Goal: Information Seeking & Learning: Learn about a topic

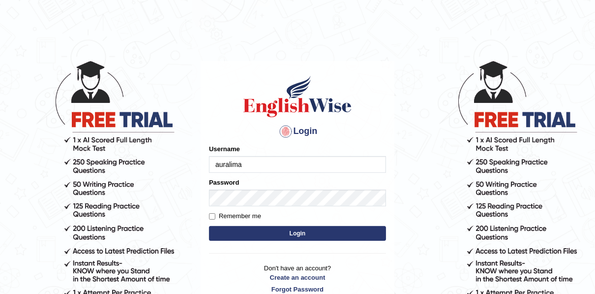
type input "auralima"
click at [251, 228] on button "Login" at bounding box center [297, 233] width 177 height 15
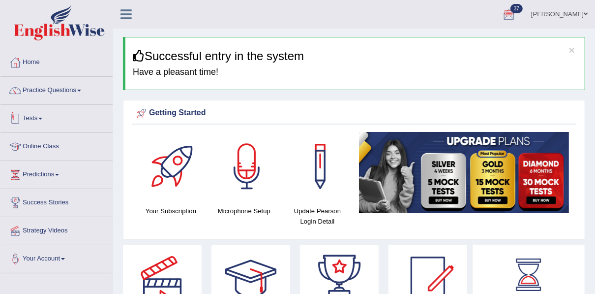
click at [30, 118] on link "Tests" at bounding box center [56, 117] width 112 height 25
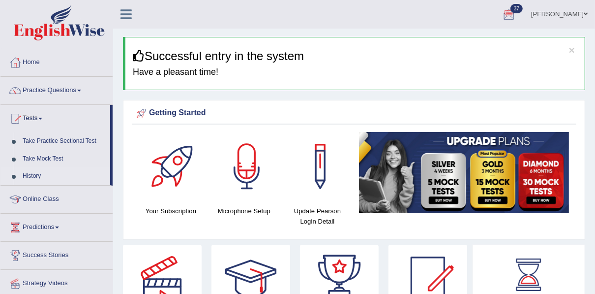
click at [30, 173] on link "History" at bounding box center [64, 176] width 92 height 18
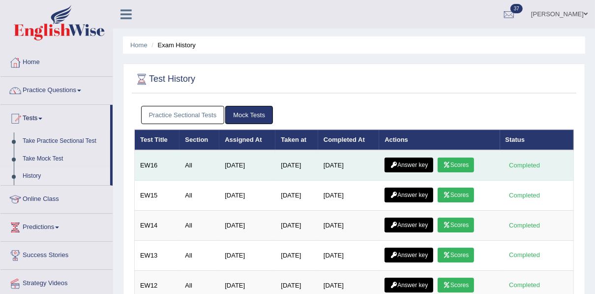
click at [462, 161] on link "Scores" at bounding box center [456, 164] width 36 height 15
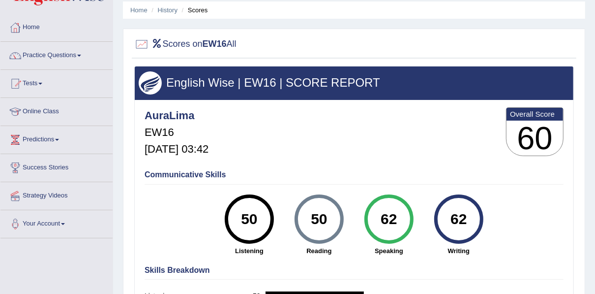
scroll to position [45, 0]
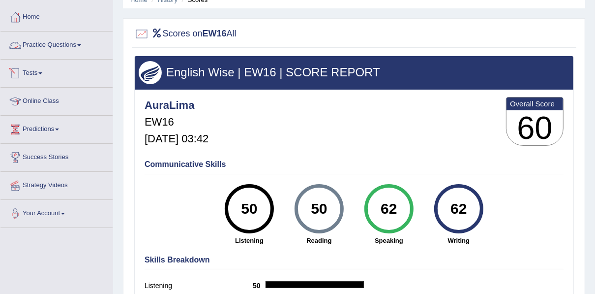
click at [42, 68] on link "Tests" at bounding box center [56, 72] width 112 height 25
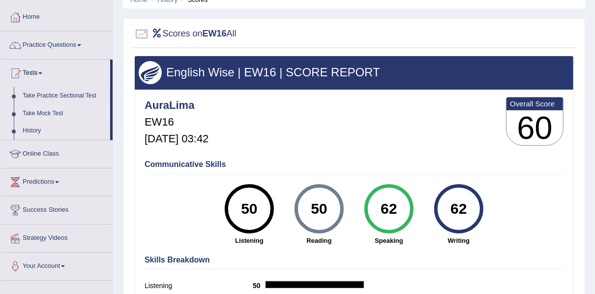
click at [46, 111] on link "Take Mock Test" at bounding box center [64, 114] width 92 height 18
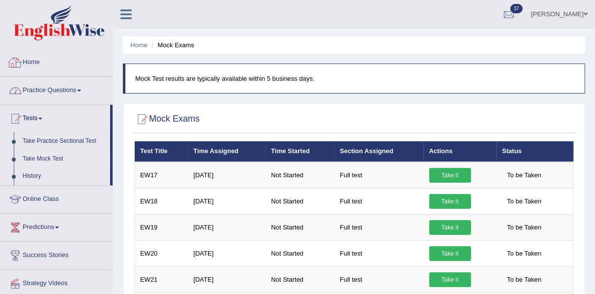
click at [72, 86] on link "Practice Questions" at bounding box center [56, 89] width 112 height 25
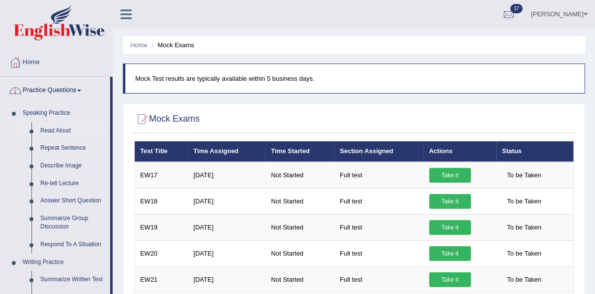
click at [56, 134] on link "Read Aloud" at bounding box center [73, 131] width 74 height 18
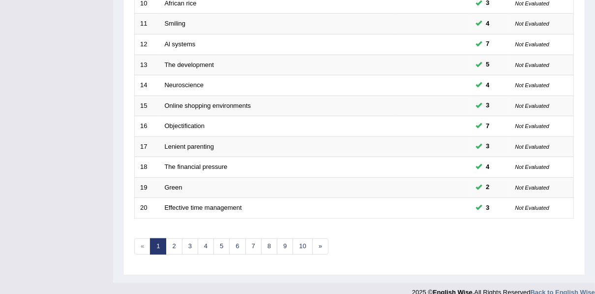
scroll to position [353, 0]
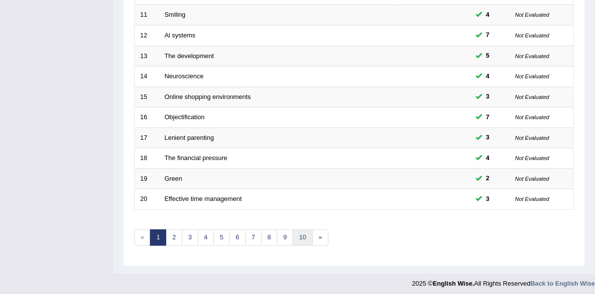
click at [300, 232] on link "10" at bounding box center [303, 237] width 20 height 16
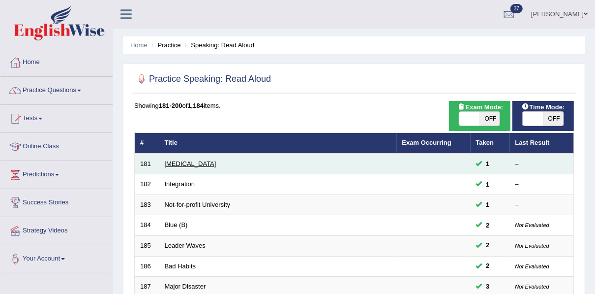
click at [172, 161] on link "[MEDICAL_DATA]" at bounding box center [191, 163] width 52 height 7
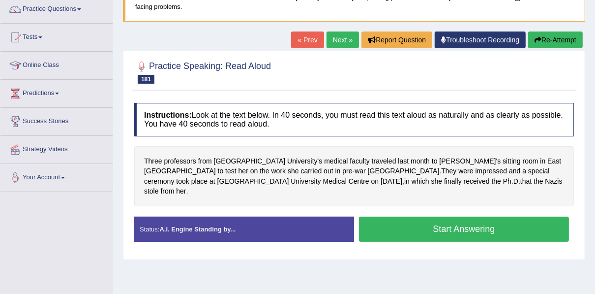
scroll to position [103, 0]
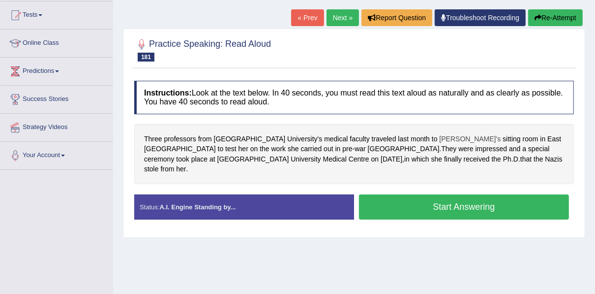
click at [440, 139] on span "Ingeborg's" at bounding box center [470, 139] width 61 height 10
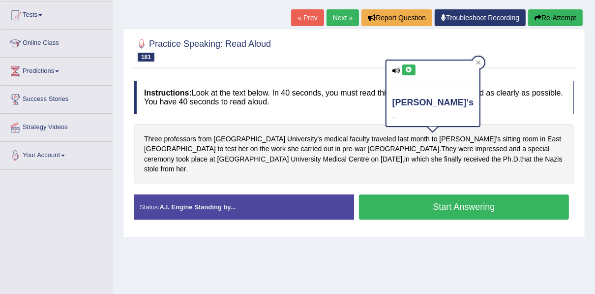
click at [410, 71] on icon at bounding box center [408, 70] width 7 height 6
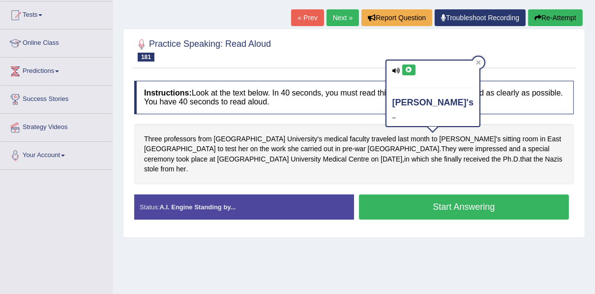
click at [410, 71] on icon at bounding box center [408, 70] width 7 height 6
click at [477, 61] on icon at bounding box center [479, 62] width 4 height 4
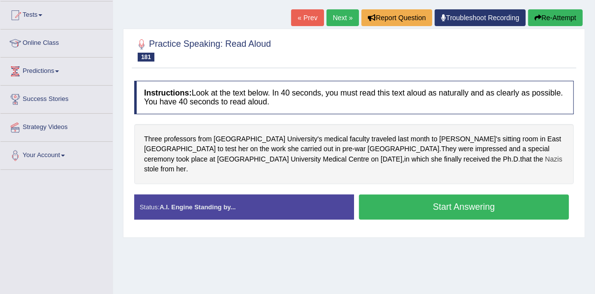
click at [545, 160] on span "Nazis" at bounding box center [553, 159] width 17 height 10
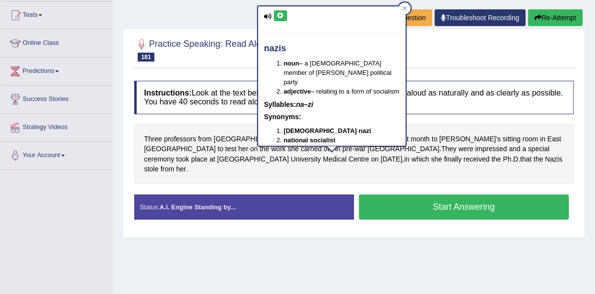
click at [280, 15] on icon at bounding box center [280, 16] width 7 height 6
click at [280, 16] on icon at bounding box center [280, 16] width 7 height 6
click at [381, 157] on span "Tuesday" at bounding box center [392, 159] width 22 height 10
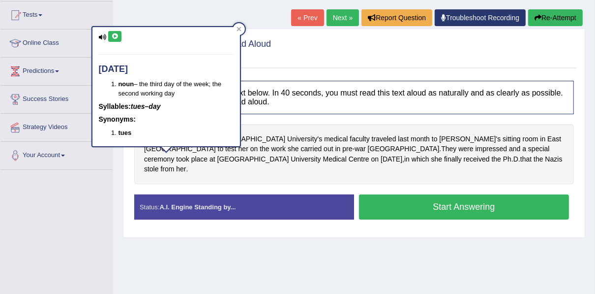
click at [114, 37] on icon at bounding box center [114, 36] width 7 height 6
click at [241, 28] on div at bounding box center [239, 29] width 12 height 12
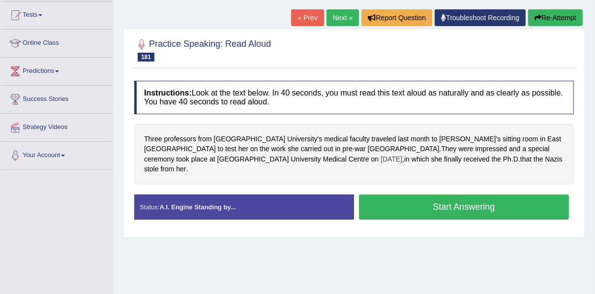
click at [381, 157] on span "Tuesday" at bounding box center [392, 159] width 22 height 10
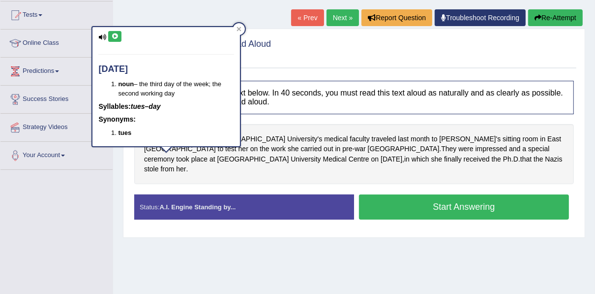
click at [117, 44] on div "tuesday noun – the third day of the week; the second working day Syllables: tue…" at bounding box center [166, 86] width 148 height 119
click at [114, 39] on button at bounding box center [114, 36] width 13 height 11
click at [240, 29] on icon at bounding box center [239, 29] width 5 height 5
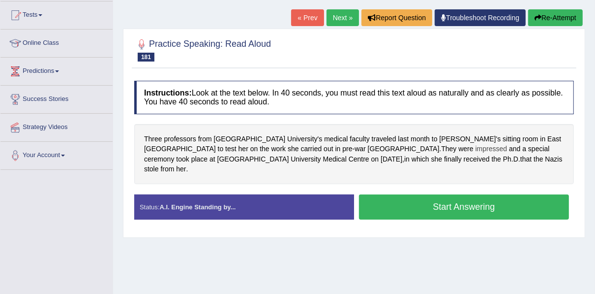
click at [476, 150] on span "impressed" at bounding box center [492, 149] width 32 height 10
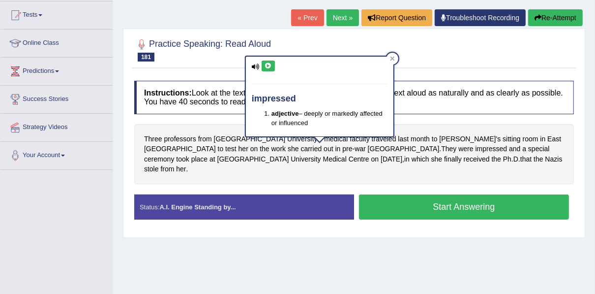
click at [268, 63] on icon at bounding box center [268, 66] width 7 height 6
click at [394, 57] on icon at bounding box center [392, 58] width 5 height 5
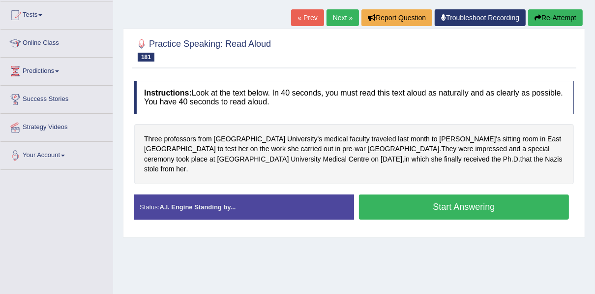
click at [407, 194] on button "Start Answering" at bounding box center [464, 206] width 210 height 25
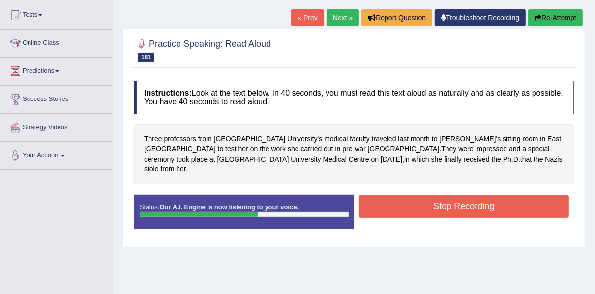
click at [407, 195] on button "Stop Recording" at bounding box center [464, 206] width 210 height 23
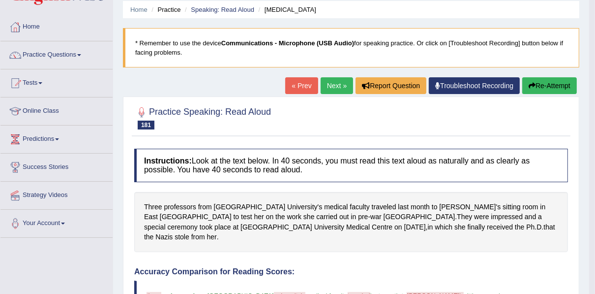
scroll to position [29, 0]
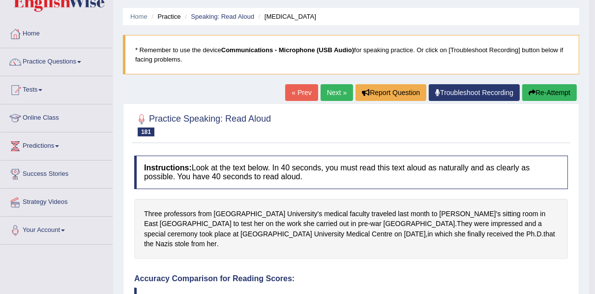
click at [328, 90] on link "Next »" at bounding box center [337, 92] width 32 height 17
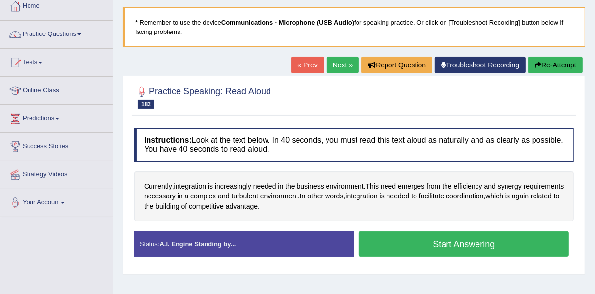
scroll to position [57, 0]
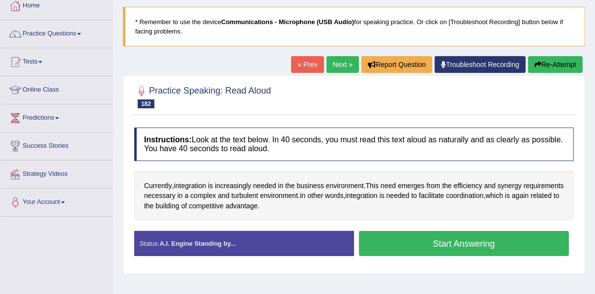
click at [395, 244] on button "Start Answering" at bounding box center [464, 243] width 210 height 25
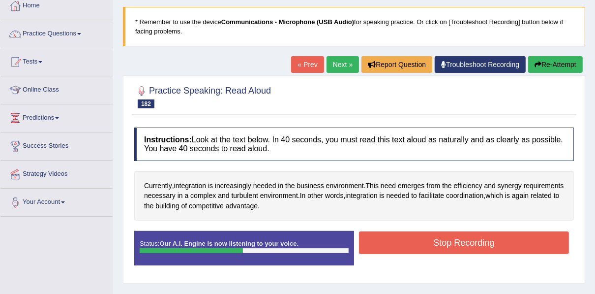
click at [395, 244] on button "Stop Recording" at bounding box center [464, 242] width 210 height 23
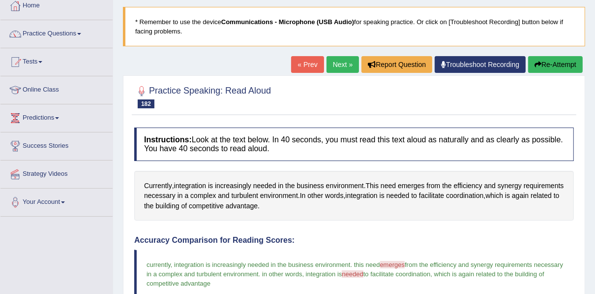
drag, startPoint x: 599, startPoint y: 143, endPoint x: 600, endPoint y: 186, distance: 43.3
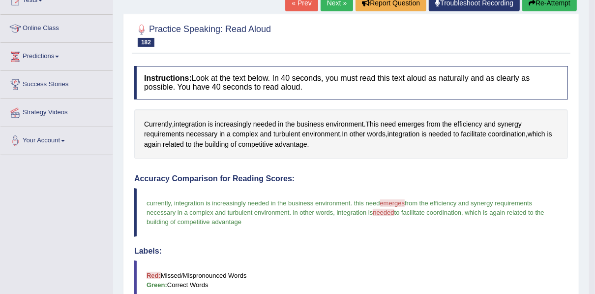
scroll to position [101, 0]
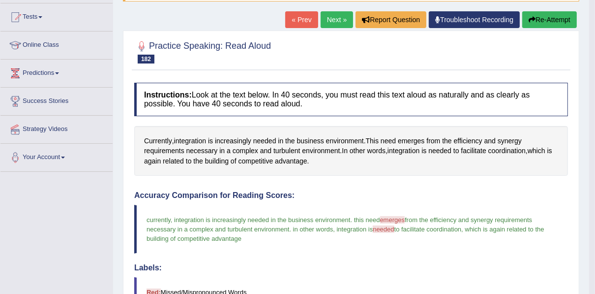
click at [327, 23] on link "Next »" at bounding box center [337, 19] width 32 height 17
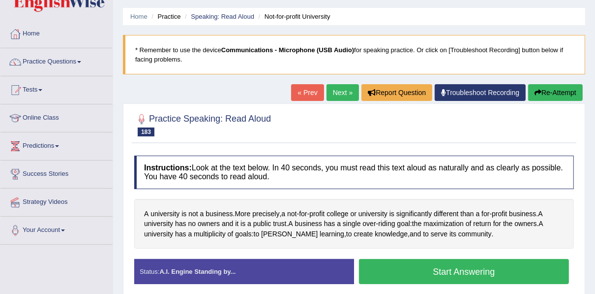
scroll to position [65, 0]
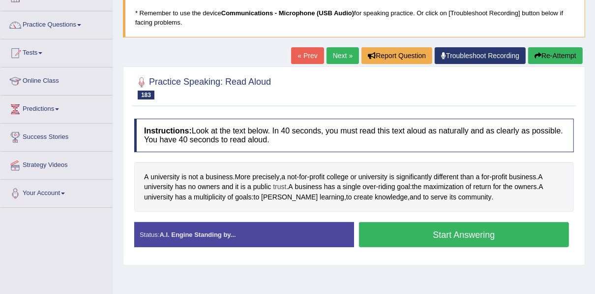
click at [283, 185] on span "trust" at bounding box center [279, 186] width 13 height 10
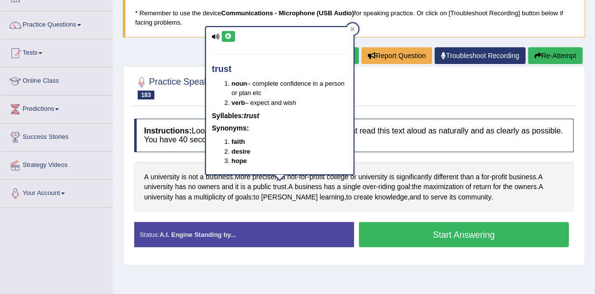
click at [228, 40] on button at bounding box center [228, 36] width 13 height 11
click at [355, 28] on icon at bounding box center [352, 29] width 5 height 5
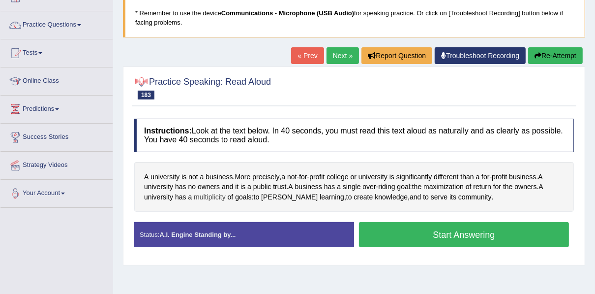
click at [213, 194] on span "multiplicity" at bounding box center [210, 197] width 32 height 10
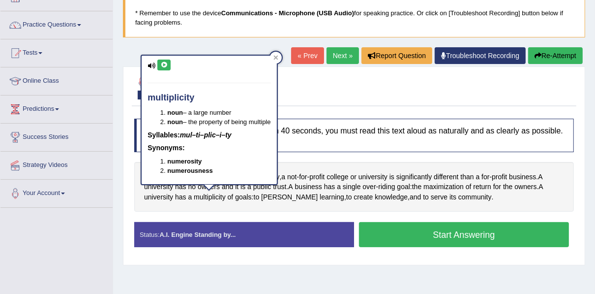
click at [164, 67] on button at bounding box center [163, 65] width 13 height 11
click at [275, 60] on div at bounding box center [276, 58] width 12 height 12
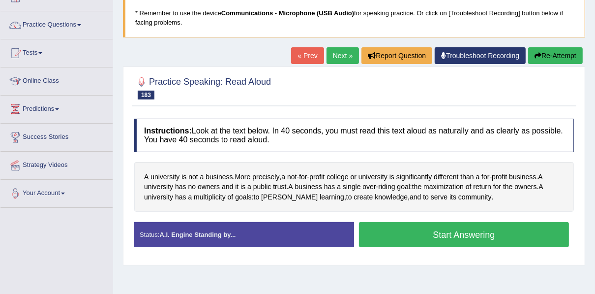
click at [404, 232] on button "Start Answering" at bounding box center [464, 234] width 210 height 25
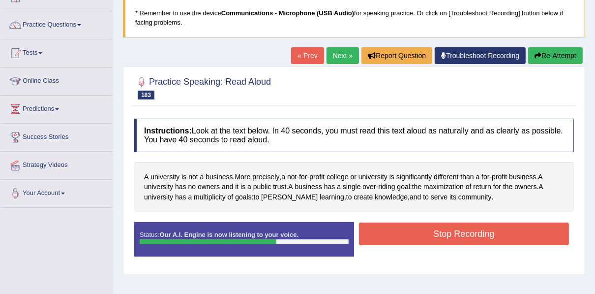
click at [404, 232] on button "Stop Recording" at bounding box center [464, 233] width 210 height 23
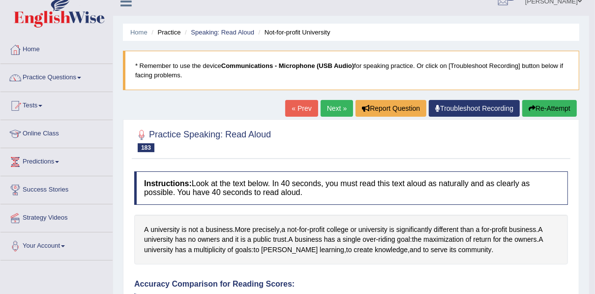
scroll to position [0, 0]
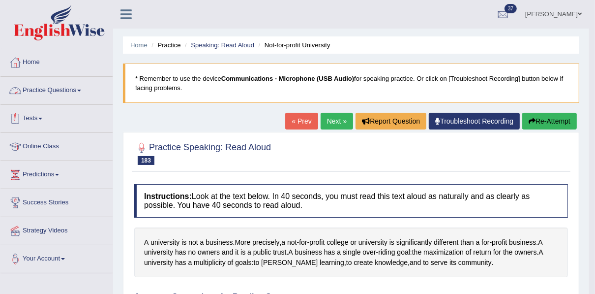
click at [40, 117] on link "Tests" at bounding box center [56, 117] width 112 height 25
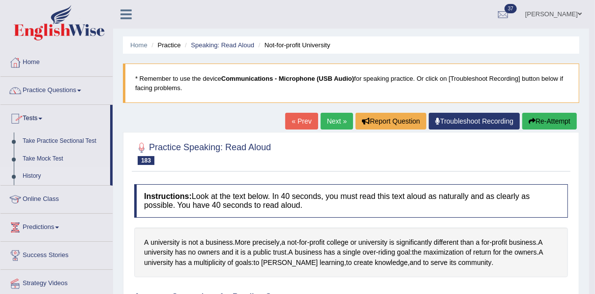
click at [31, 178] on link "History" at bounding box center [64, 176] width 92 height 18
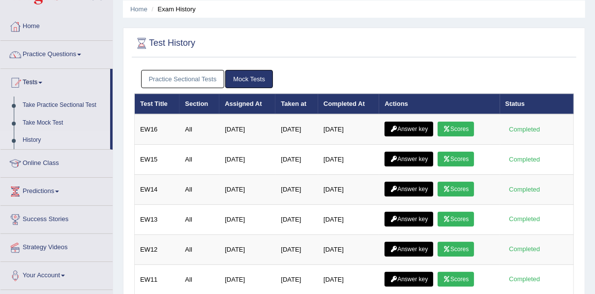
scroll to position [37, 0]
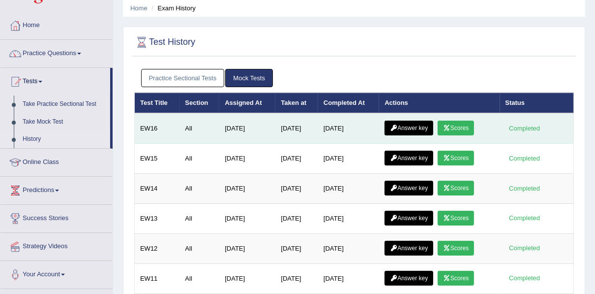
click at [452, 129] on link "Scores" at bounding box center [456, 127] width 36 height 15
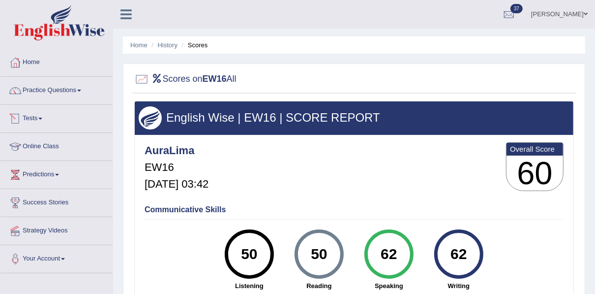
click at [32, 117] on link "Tests" at bounding box center [56, 117] width 112 height 25
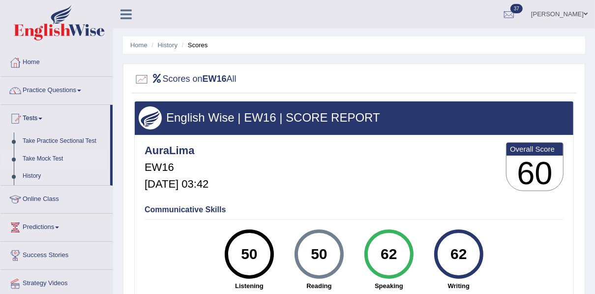
click at [32, 161] on link "Take Mock Test" at bounding box center [64, 159] width 92 height 18
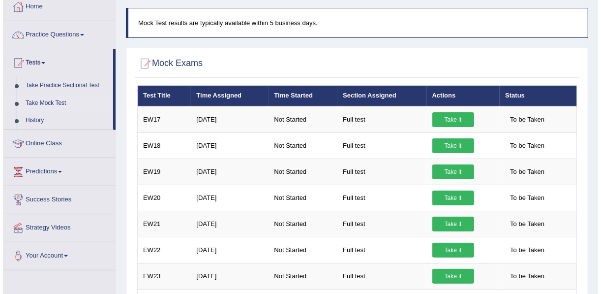
scroll to position [62, 0]
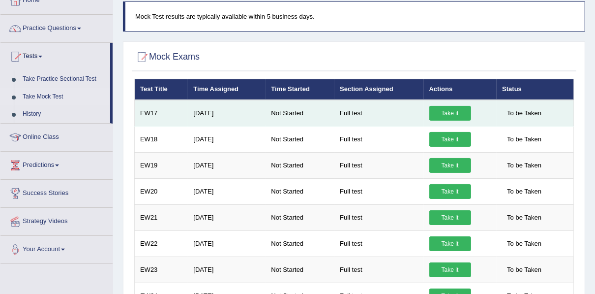
click at [450, 114] on link "Take it" at bounding box center [450, 113] width 42 height 15
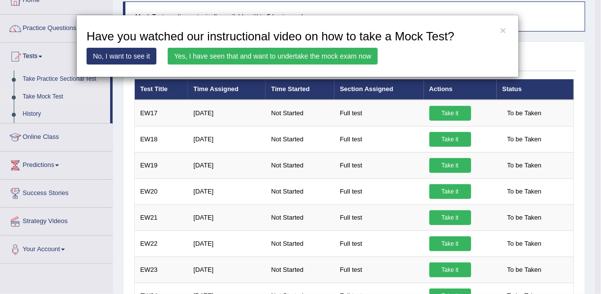
click at [303, 56] on link "Yes, I have seen that and want to undertake the mock exam now" at bounding box center [273, 56] width 210 height 17
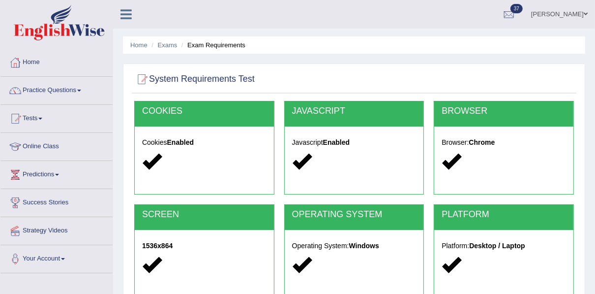
scroll to position [205, 0]
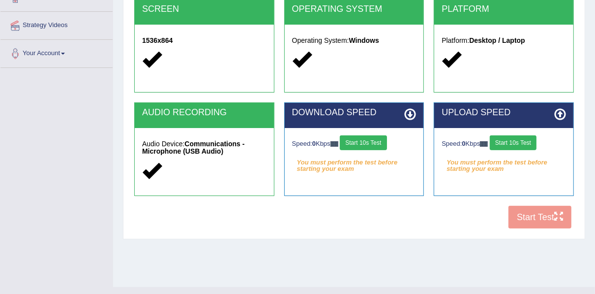
click at [364, 143] on button "Start 10s Test" at bounding box center [363, 142] width 47 height 15
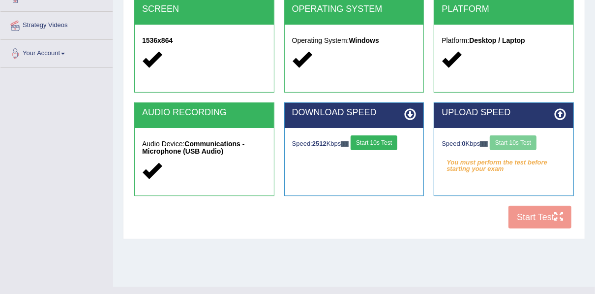
click at [364, 143] on button "Start 10s Test" at bounding box center [374, 142] width 47 height 15
click at [507, 142] on button "Start 10s Test" at bounding box center [513, 142] width 47 height 15
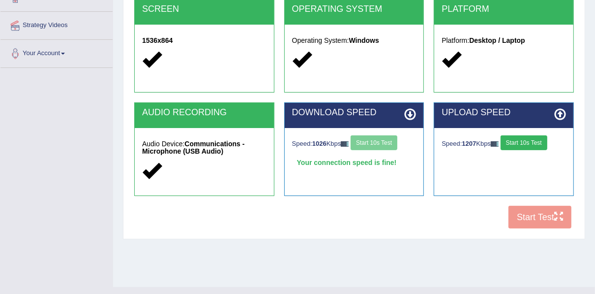
click at [519, 139] on button "Start 10s Test" at bounding box center [524, 142] width 47 height 15
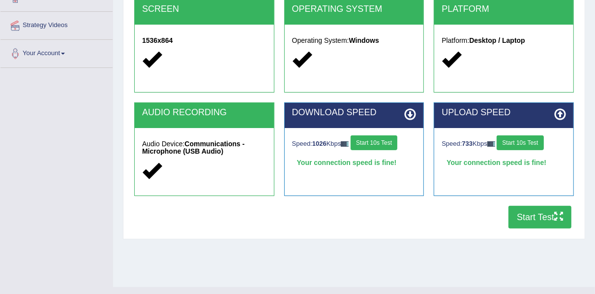
click at [536, 210] on button "Start Test" at bounding box center [539, 217] width 63 height 23
